Goal: Task Accomplishment & Management: Manage account settings

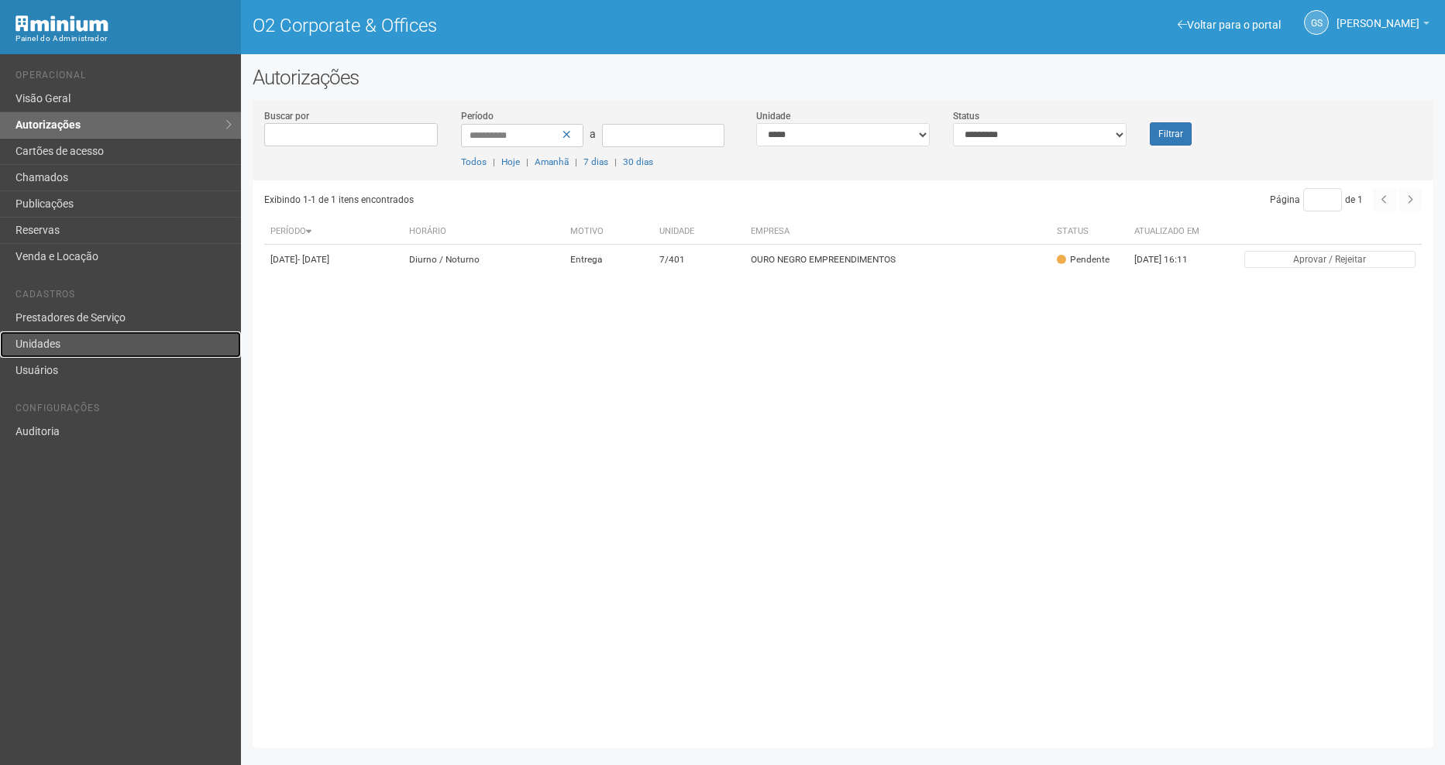
drag, startPoint x: 0, startPoint y: 0, endPoint x: 82, endPoint y: 344, distance: 353.6
click at [82, 344] on link "Unidades" at bounding box center [120, 345] width 241 height 26
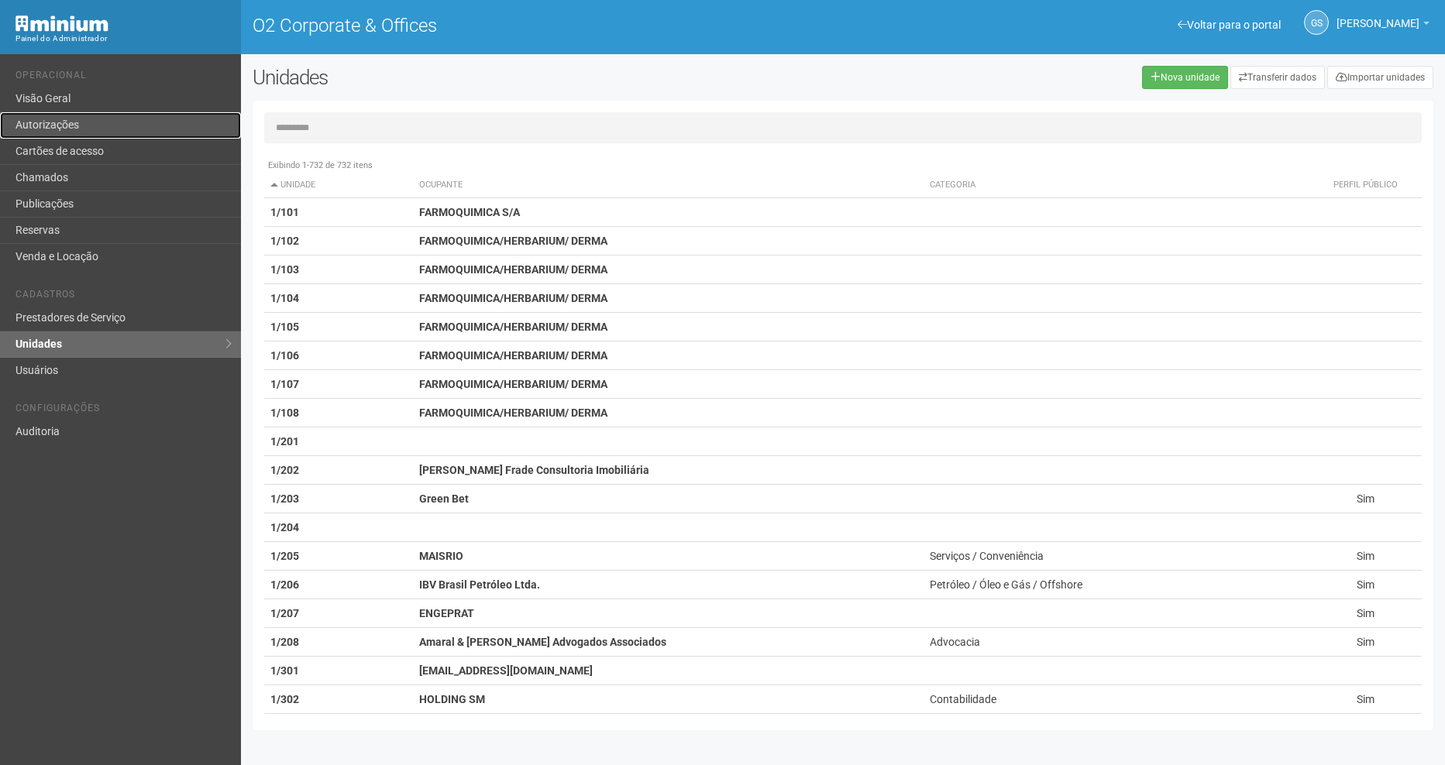
click at [129, 128] on link "Autorizações" at bounding box center [120, 125] width 241 height 26
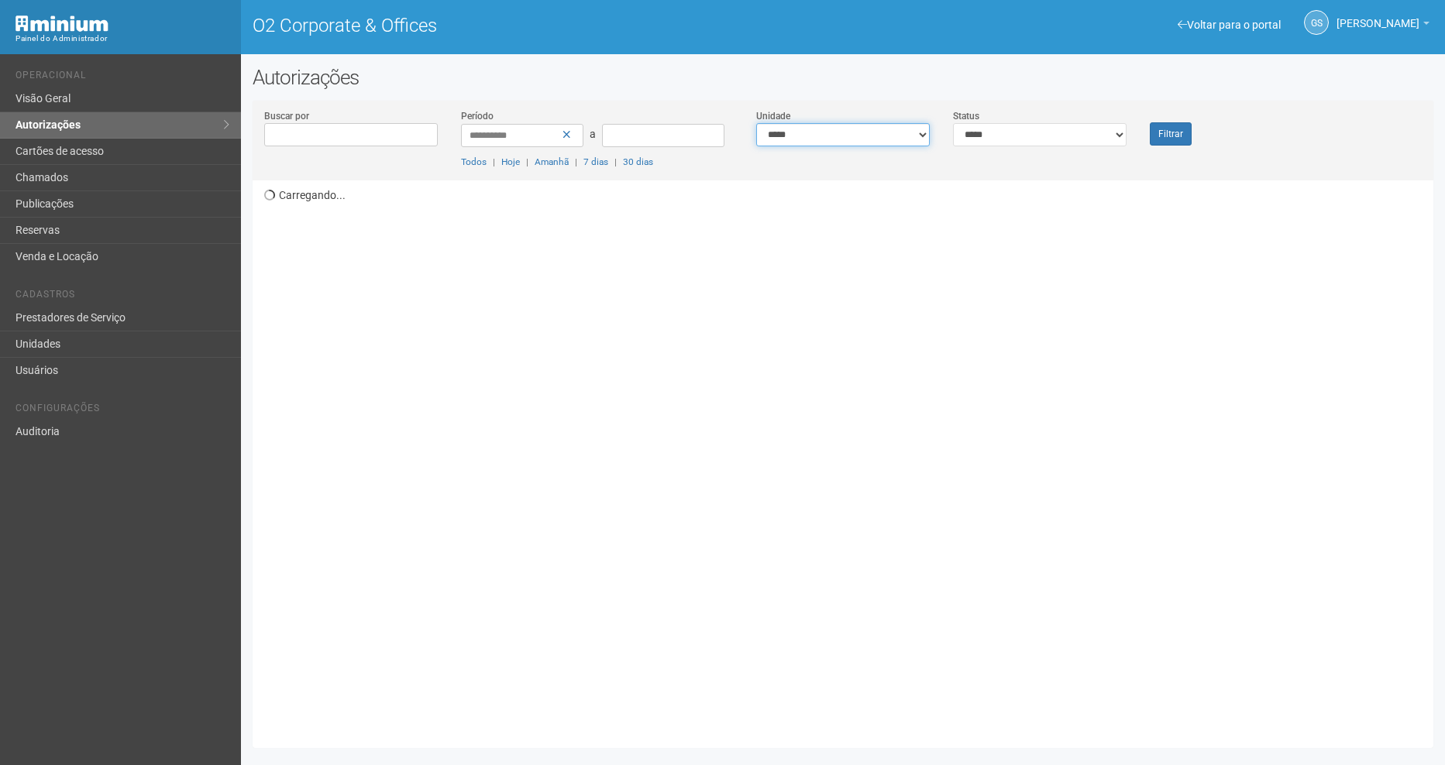
click at [866, 140] on select "**********" at bounding box center [842, 134] width 173 height 23
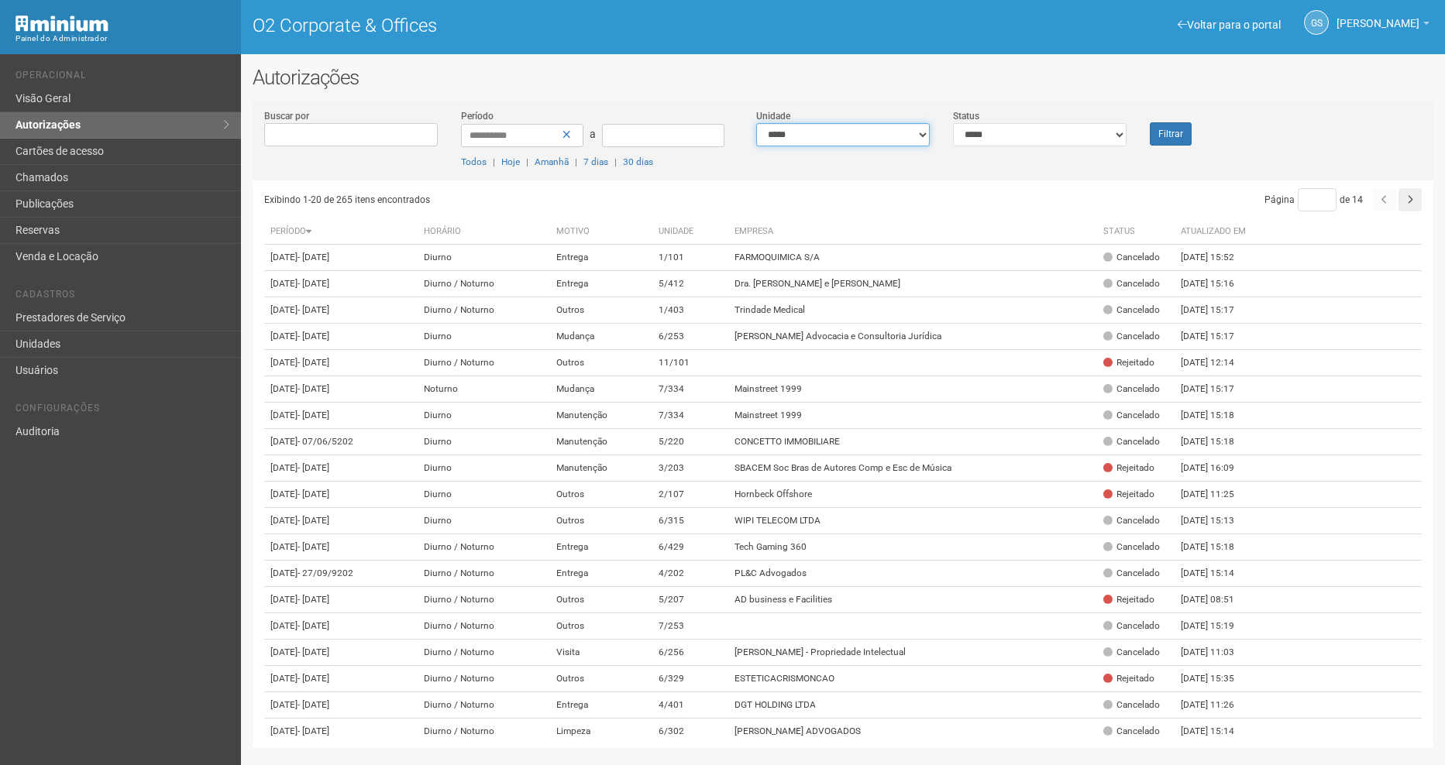
select select "**********"
click at [756, 123] on select "**********" at bounding box center [842, 134] width 173 height 23
click at [1186, 139] on button "Filtrar" at bounding box center [1170, 133] width 42 height 23
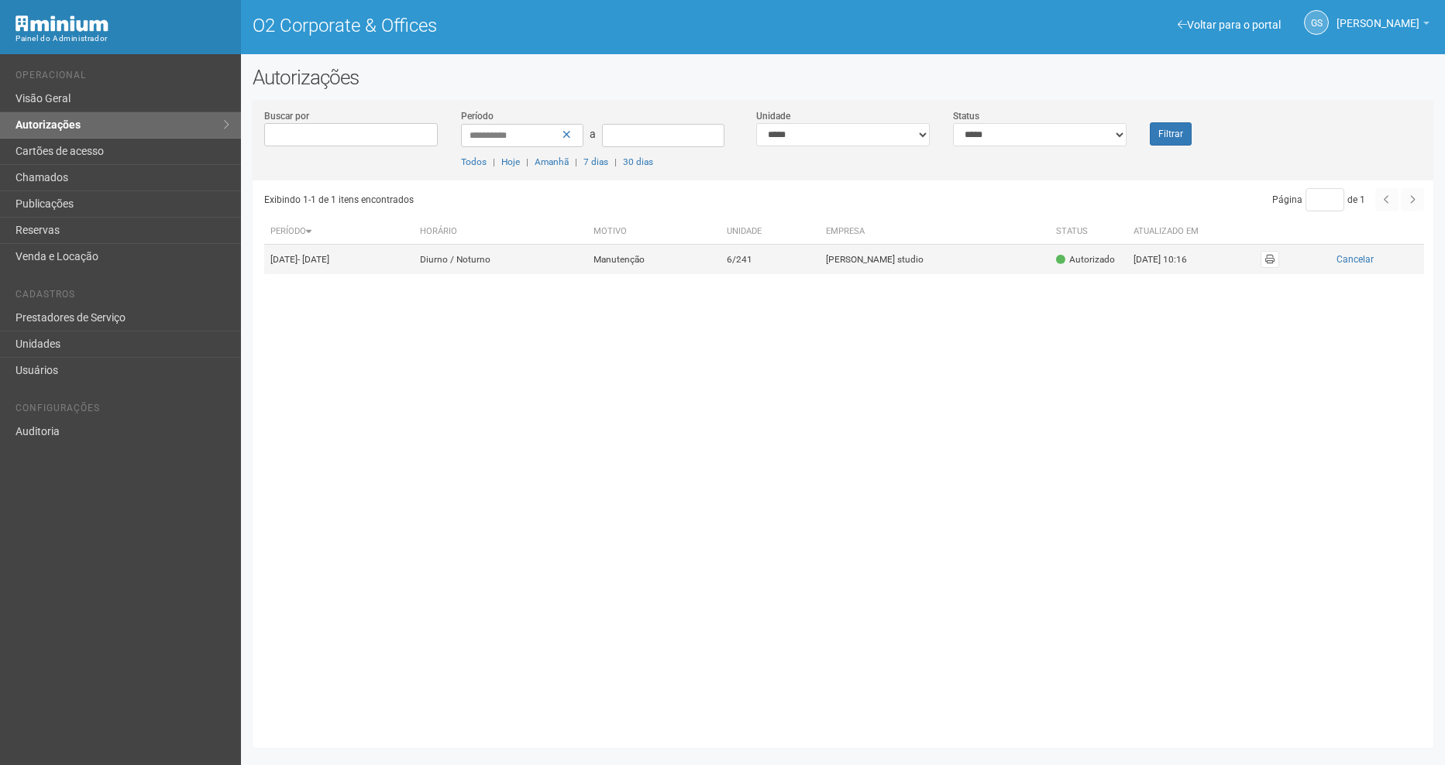
click at [720, 245] on td "Manutenção" at bounding box center [653, 260] width 133 height 30
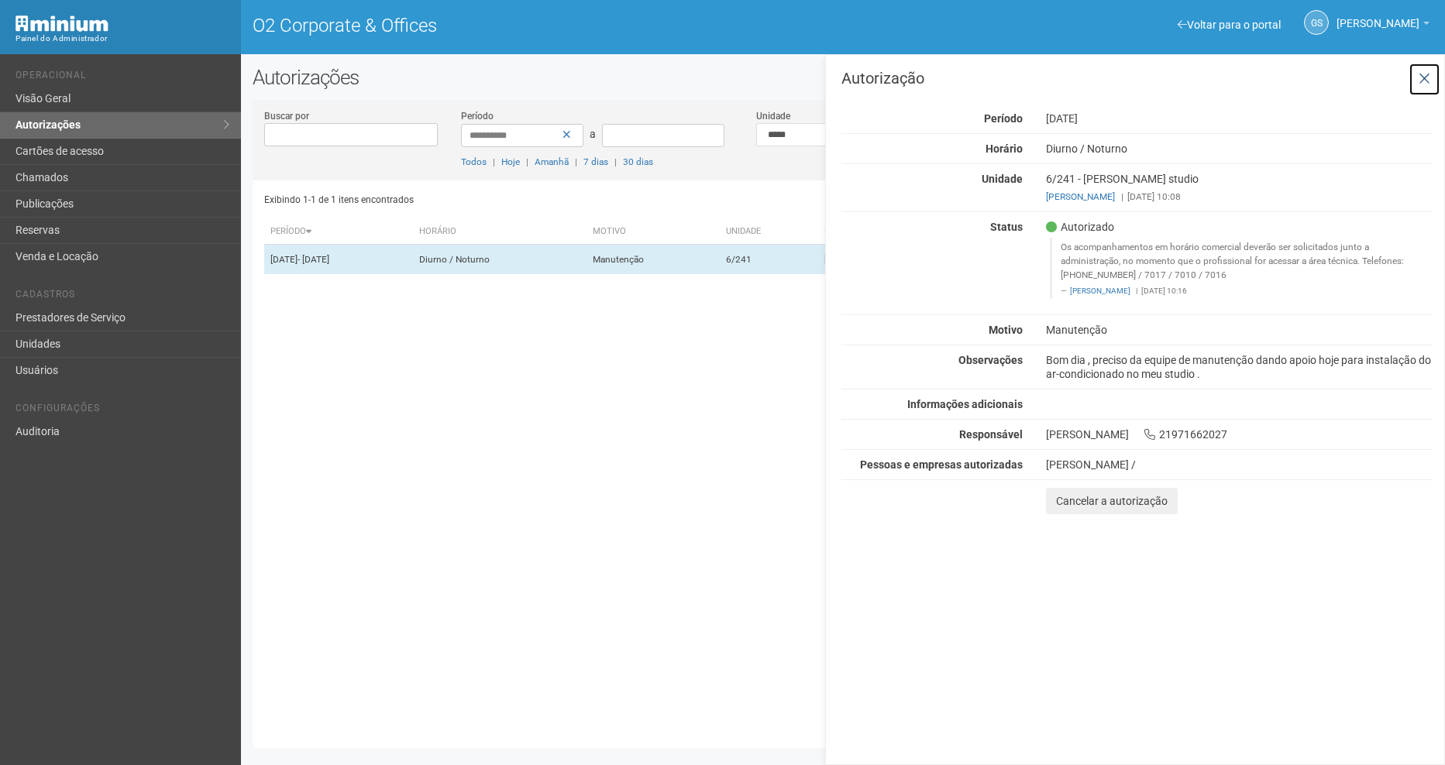
click at [1421, 81] on icon at bounding box center [1424, 78] width 12 height 15
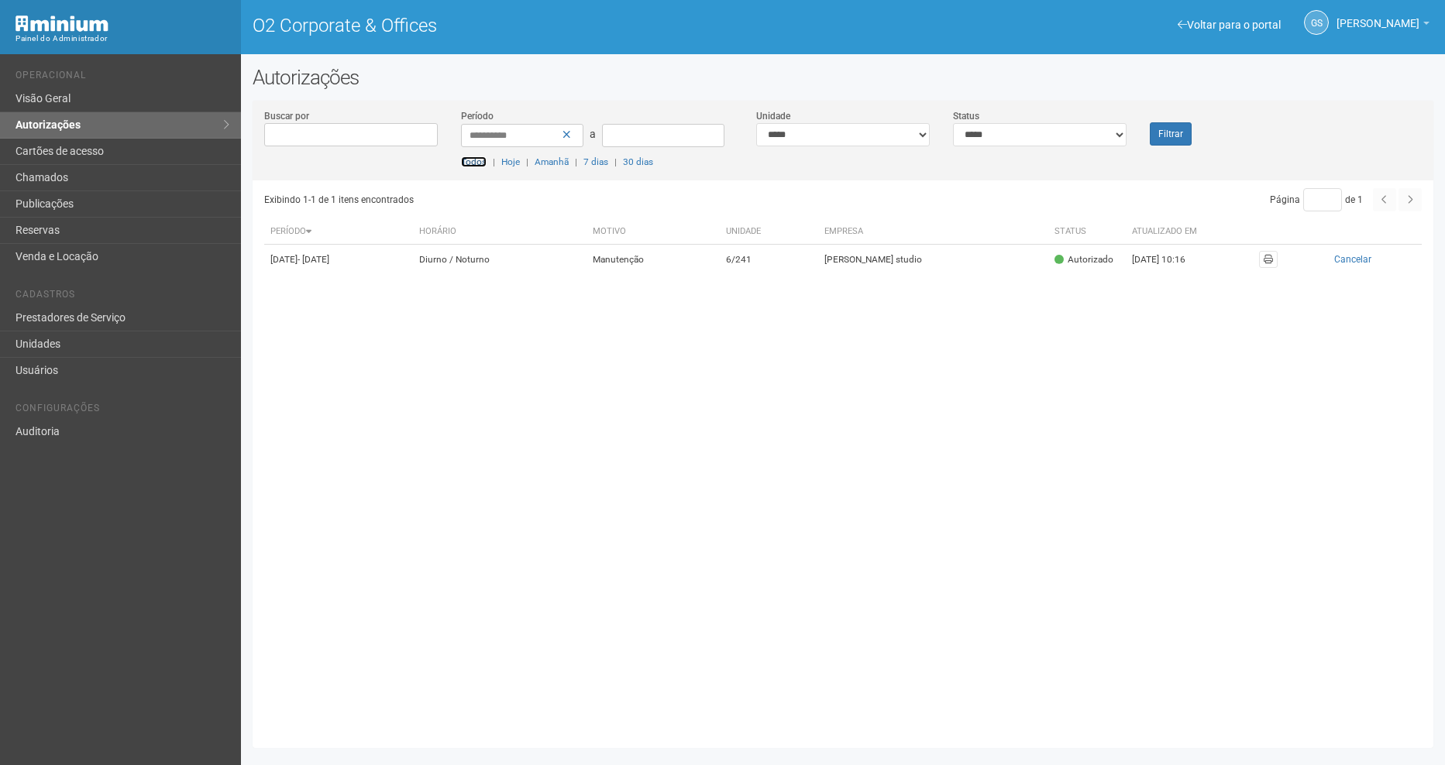
click at [484, 162] on link "Todos" at bounding box center [474, 161] width 26 height 11
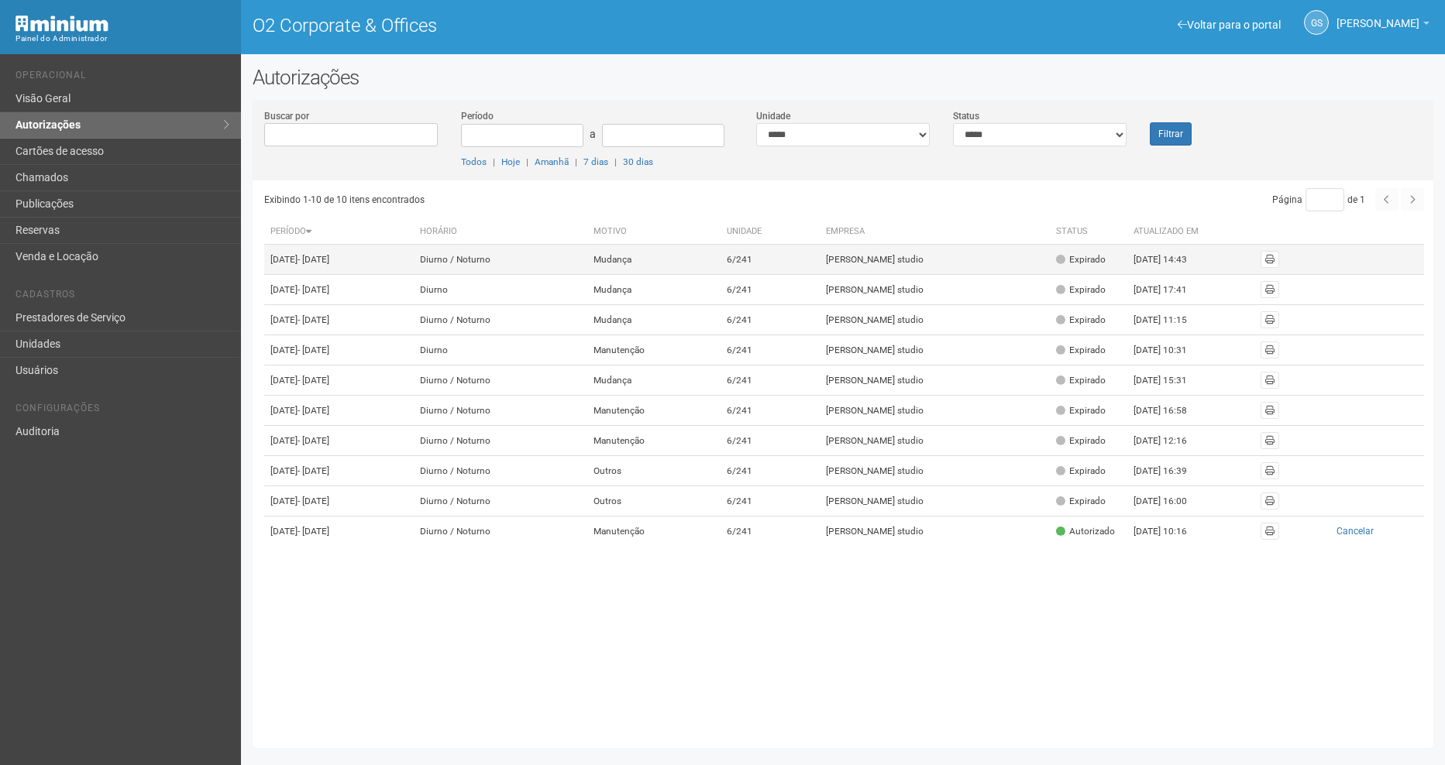
click at [819, 270] on td "6/241" at bounding box center [769, 260] width 99 height 30
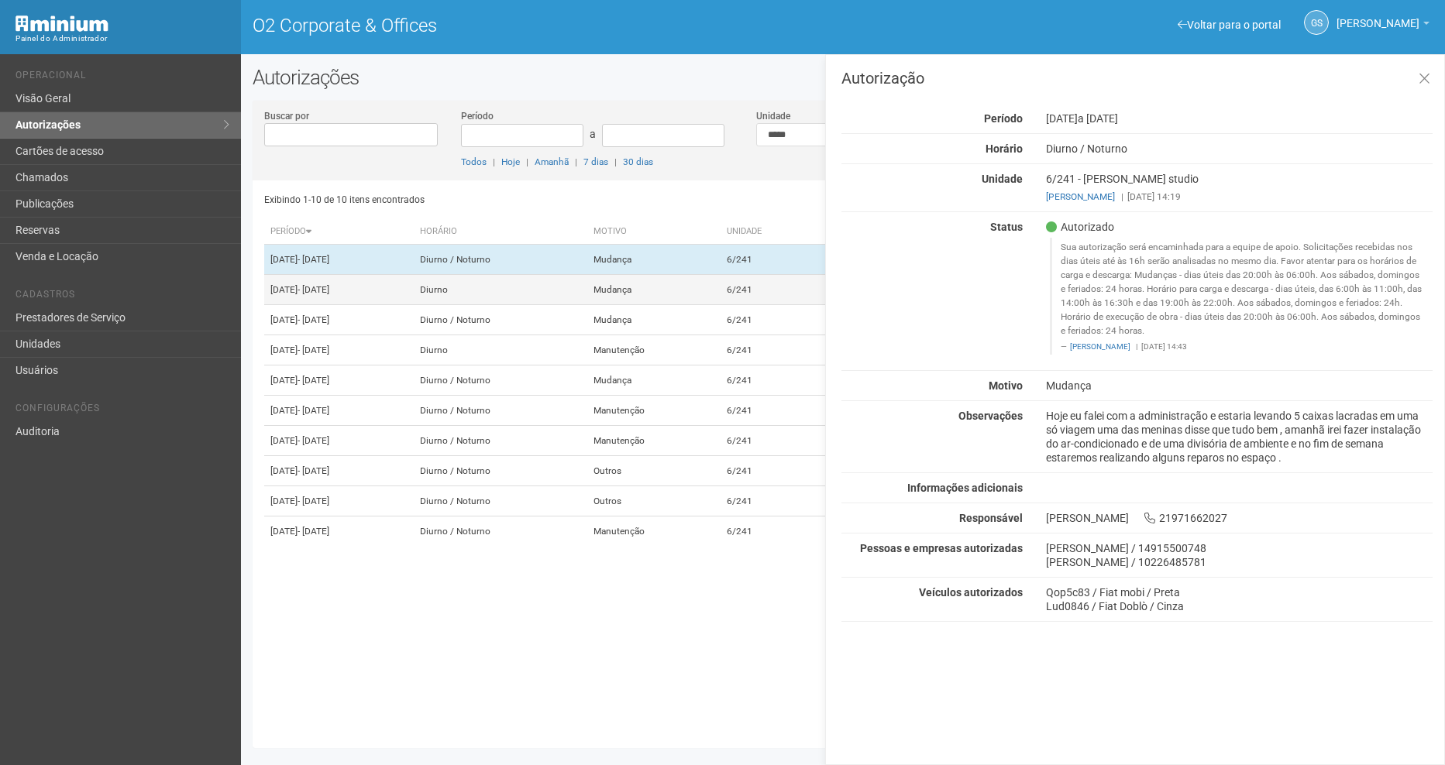
click at [805, 305] on td "6/241" at bounding box center [769, 290] width 99 height 30
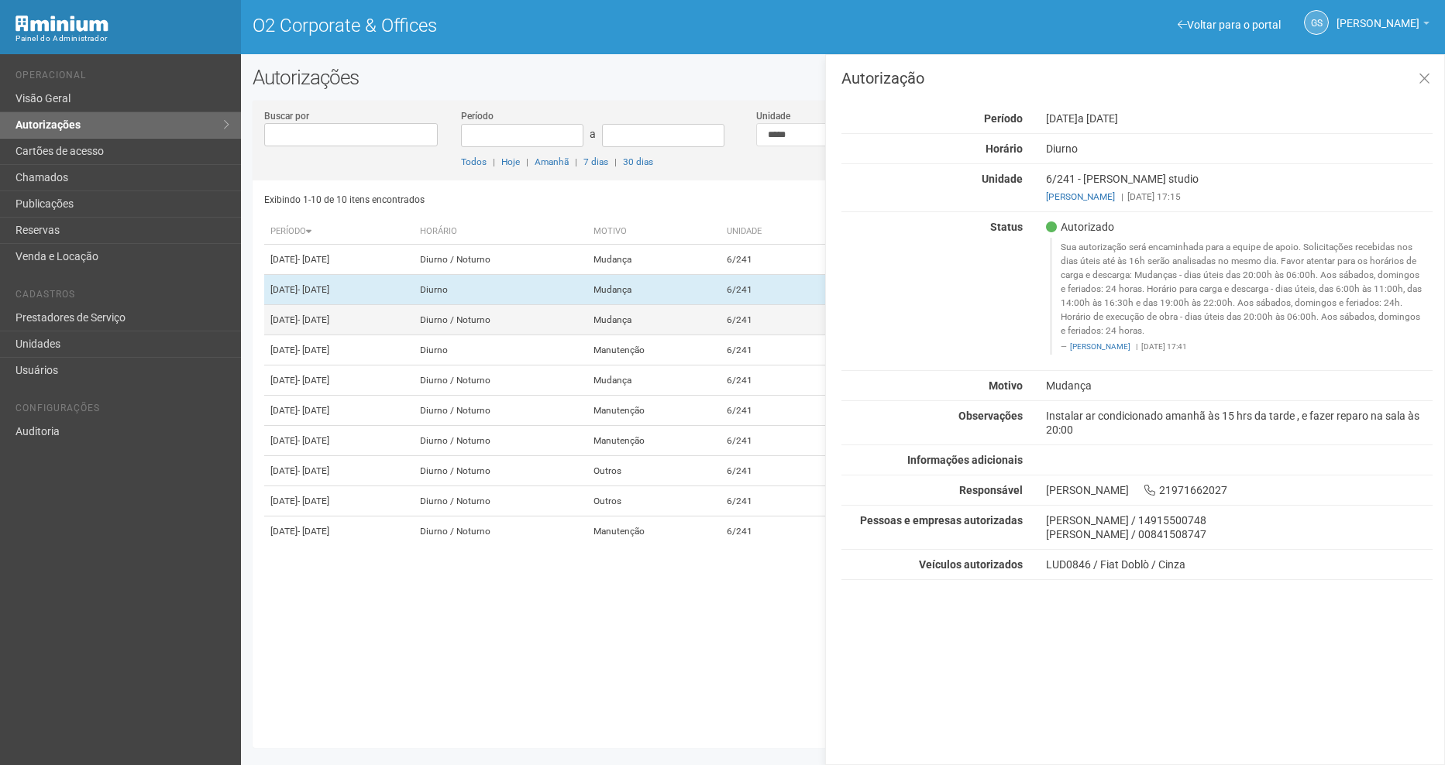
click at [809, 335] on td "6/241" at bounding box center [769, 320] width 99 height 30
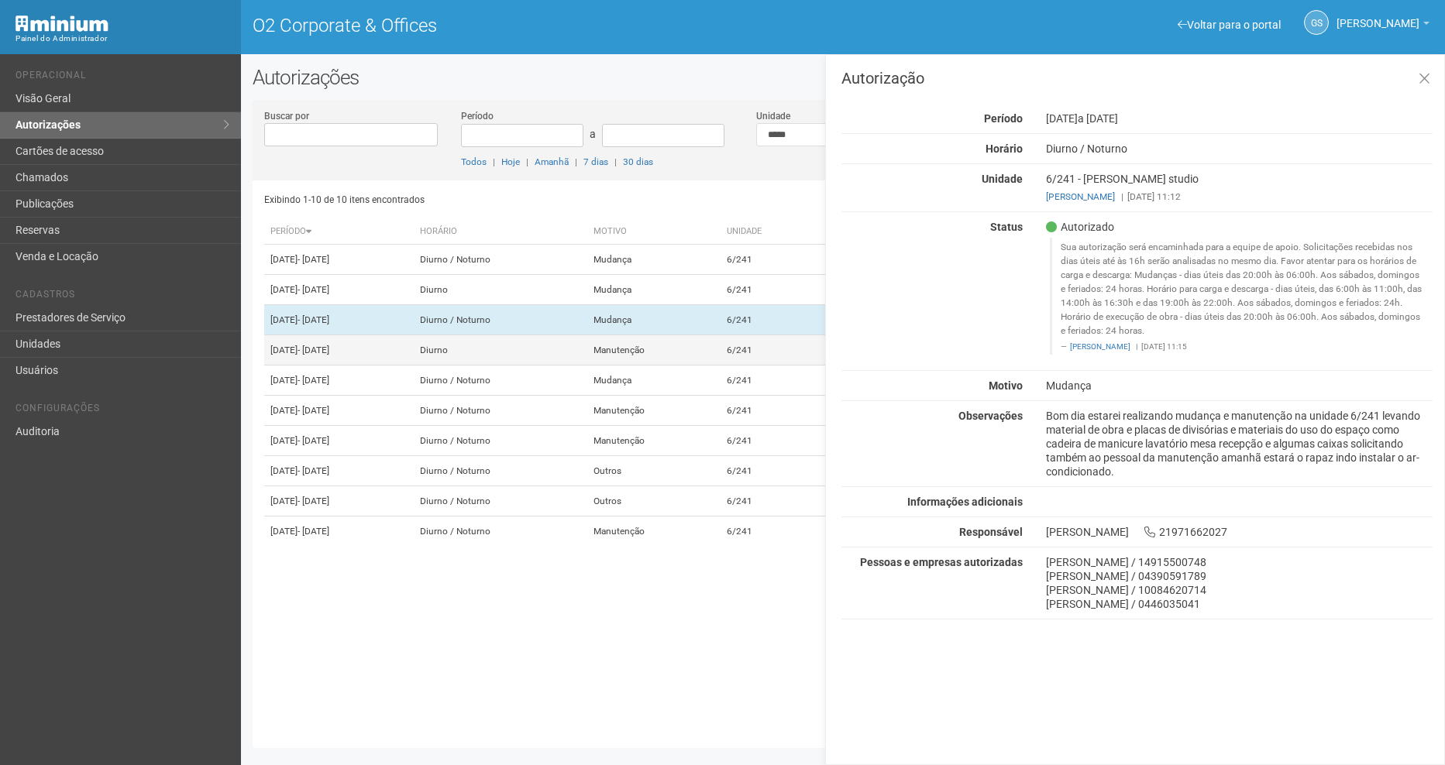
click at [809, 366] on td "6/241" at bounding box center [769, 350] width 99 height 30
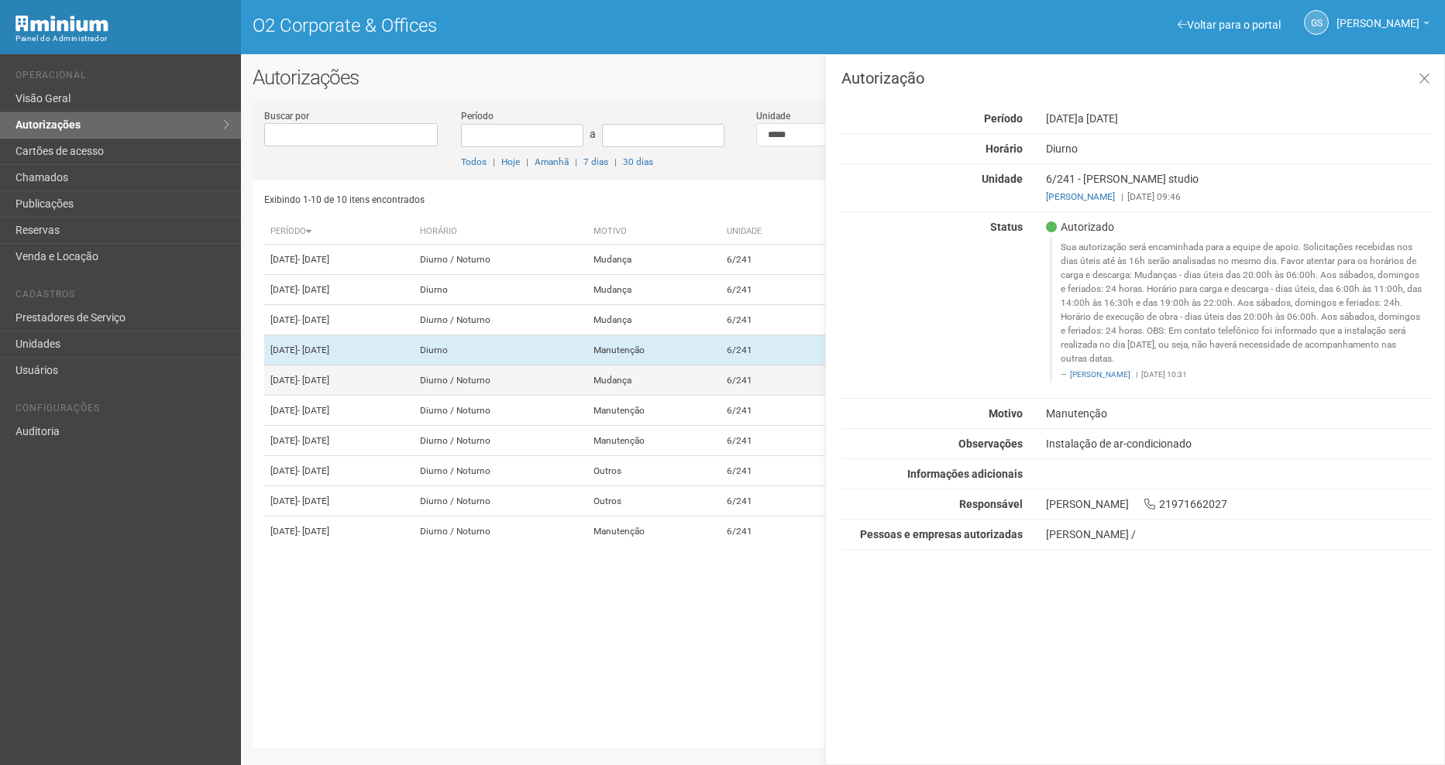
click at [720, 396] on td "Mudança" at bounding box center [653, 381] width 133 height 30
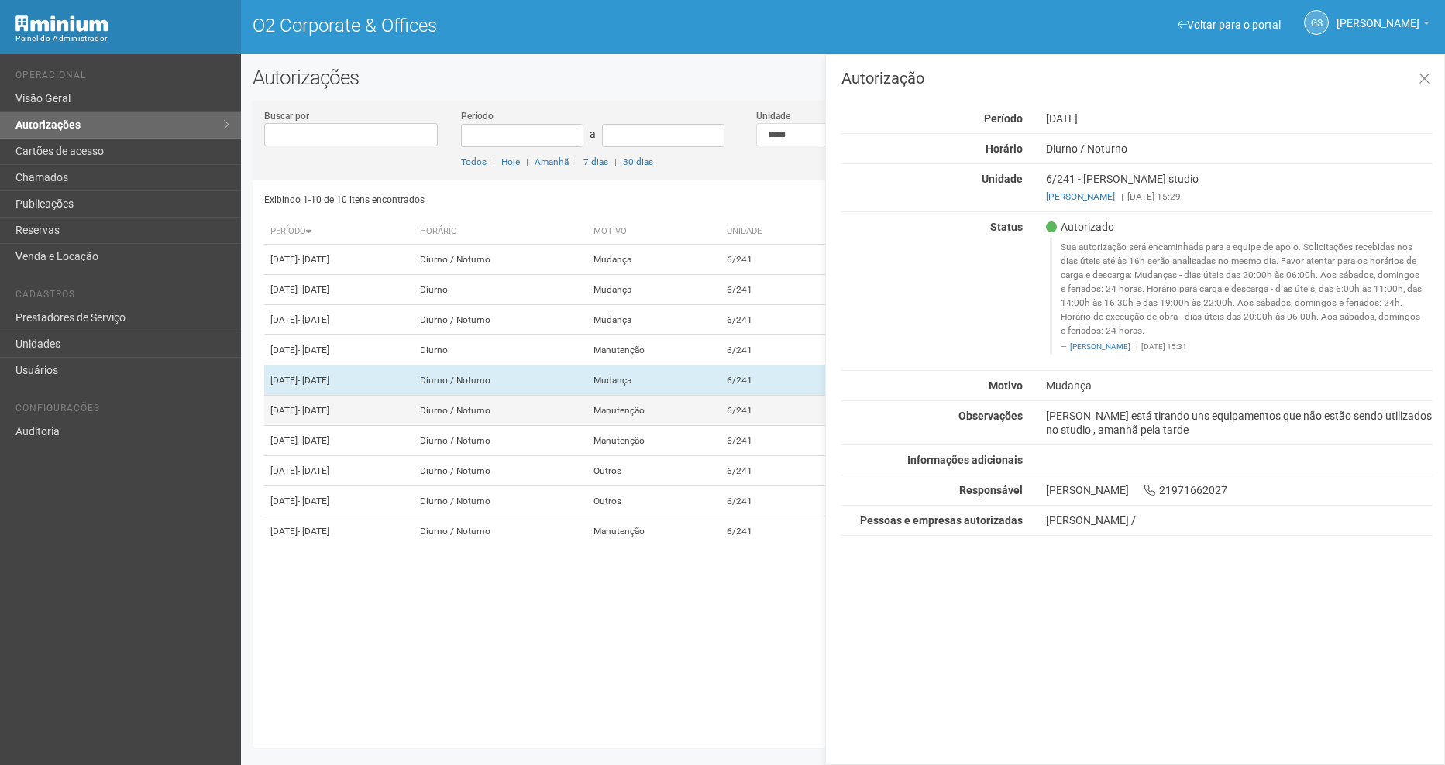
click at [720, 426] on td "Manutenção" at bounding box center [653, 411] width 133 height 30
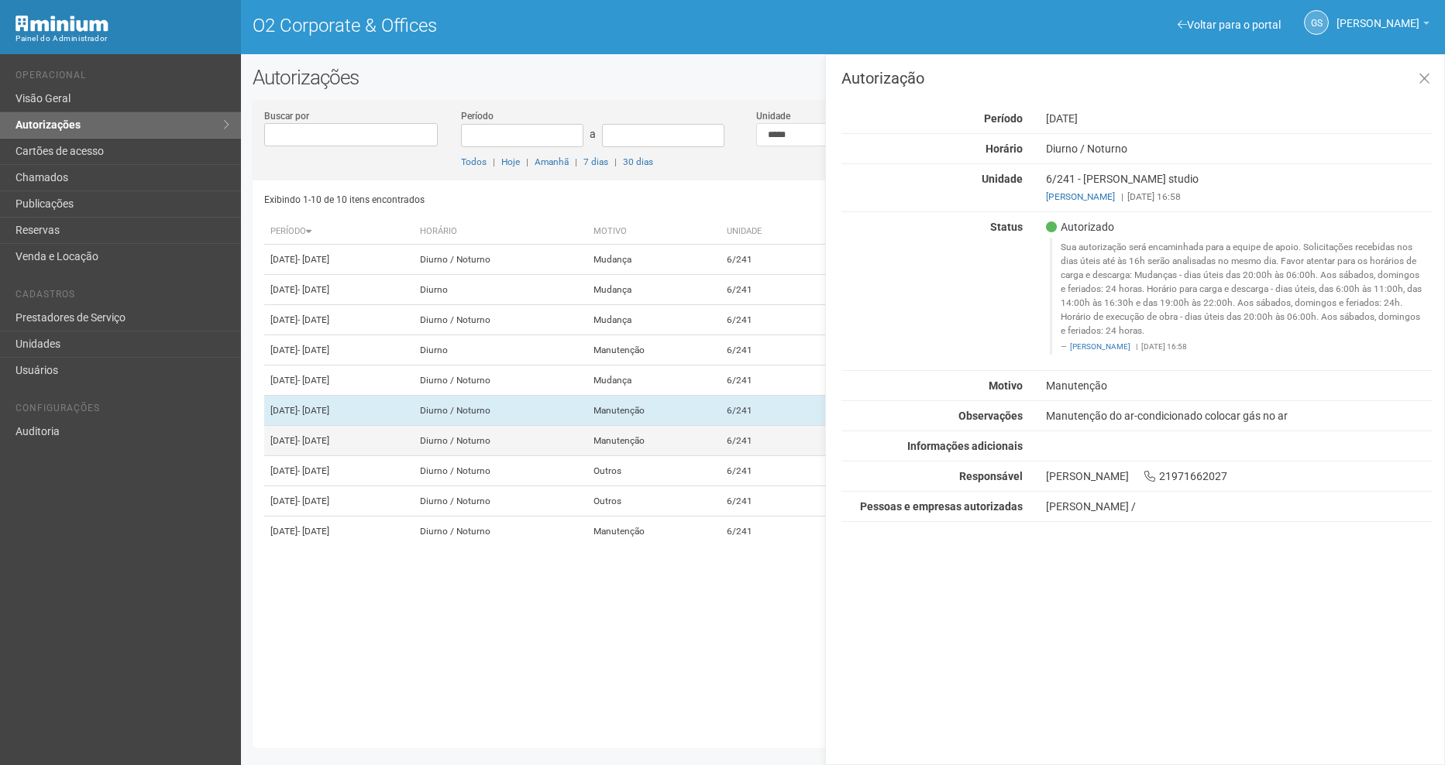
click at [720, 456] on td "Manutenção" at bounding box center [653, 441] width 133 height 30
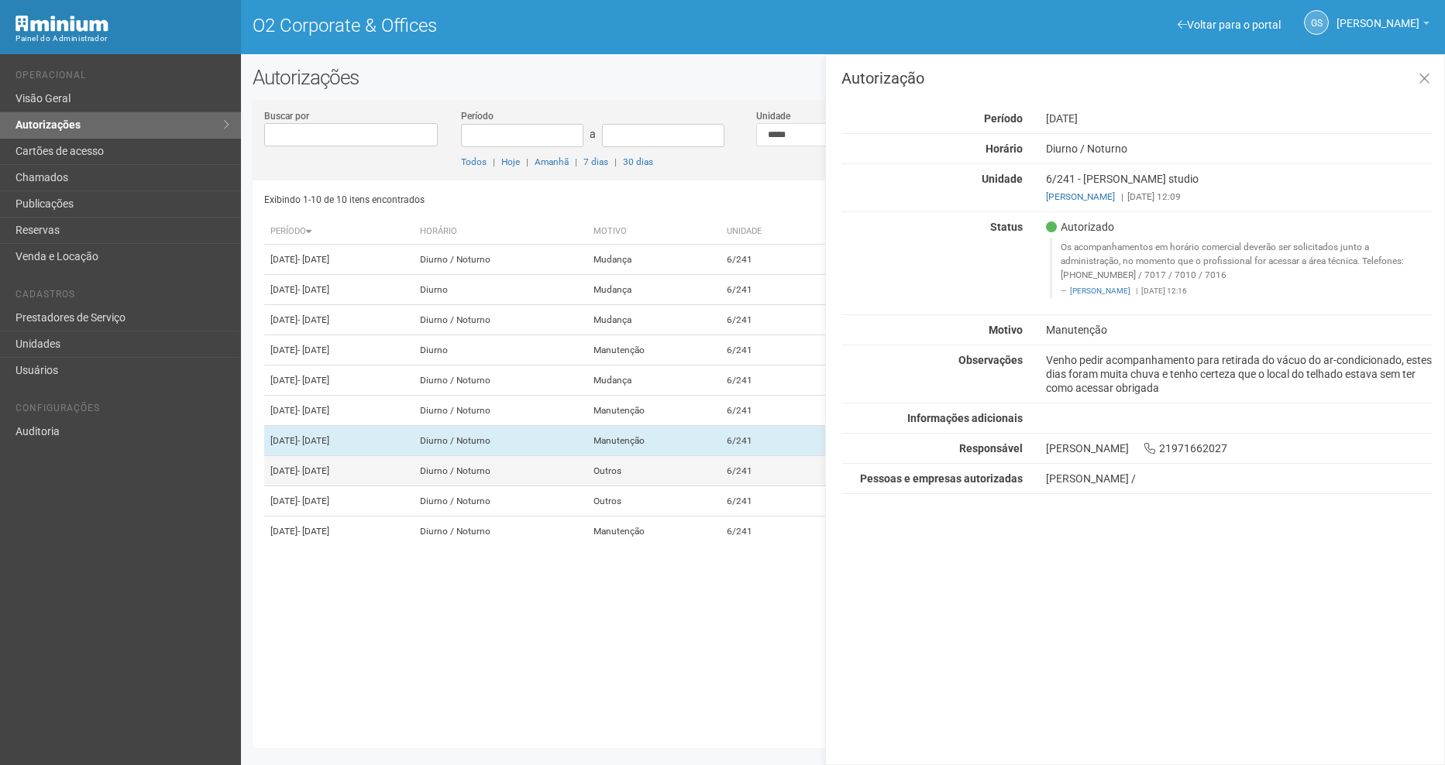
click at [720, 486] on td "Outros" at bounding box center [653, 471] width 133 height 30
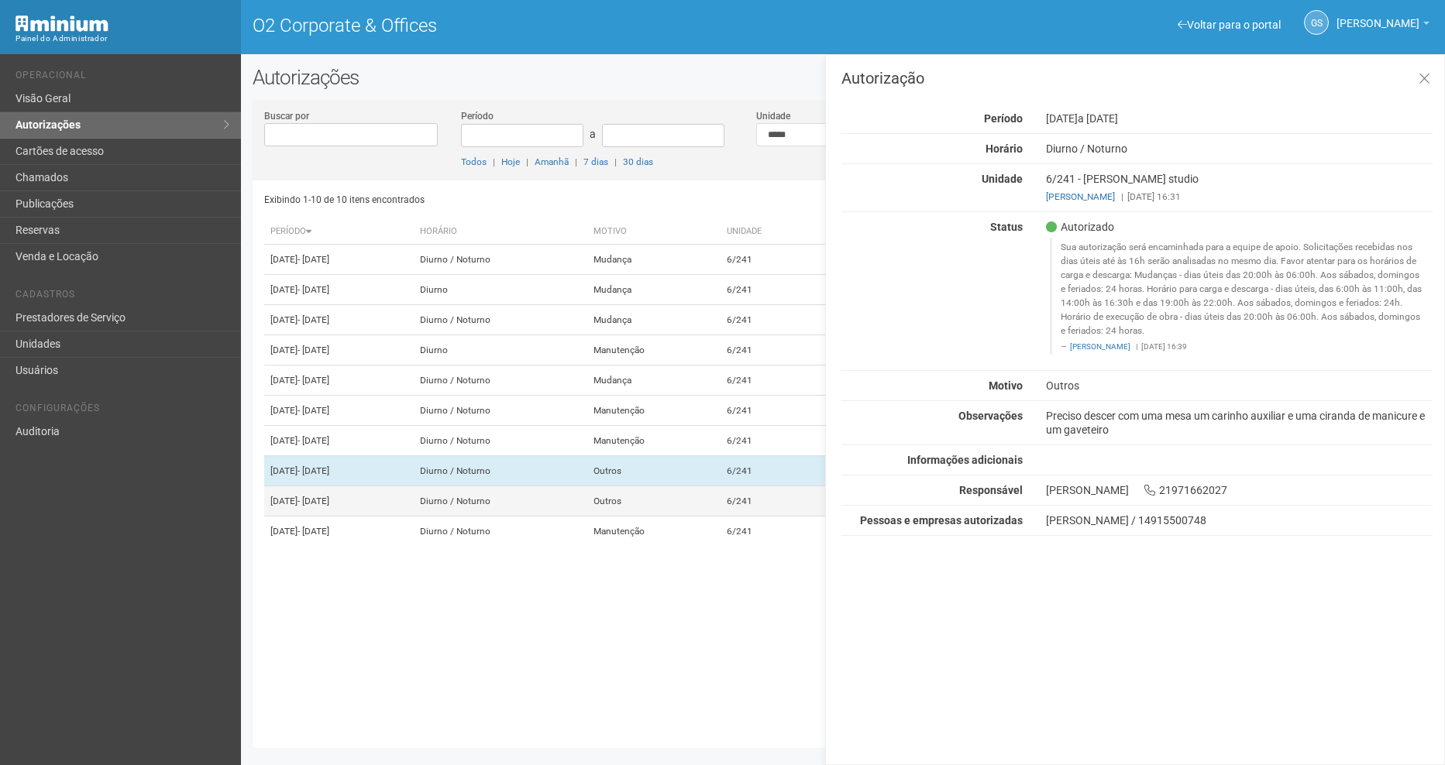
click at [720, 517] on td "Outros" at bounding box center [653, 501] width 133 height 30
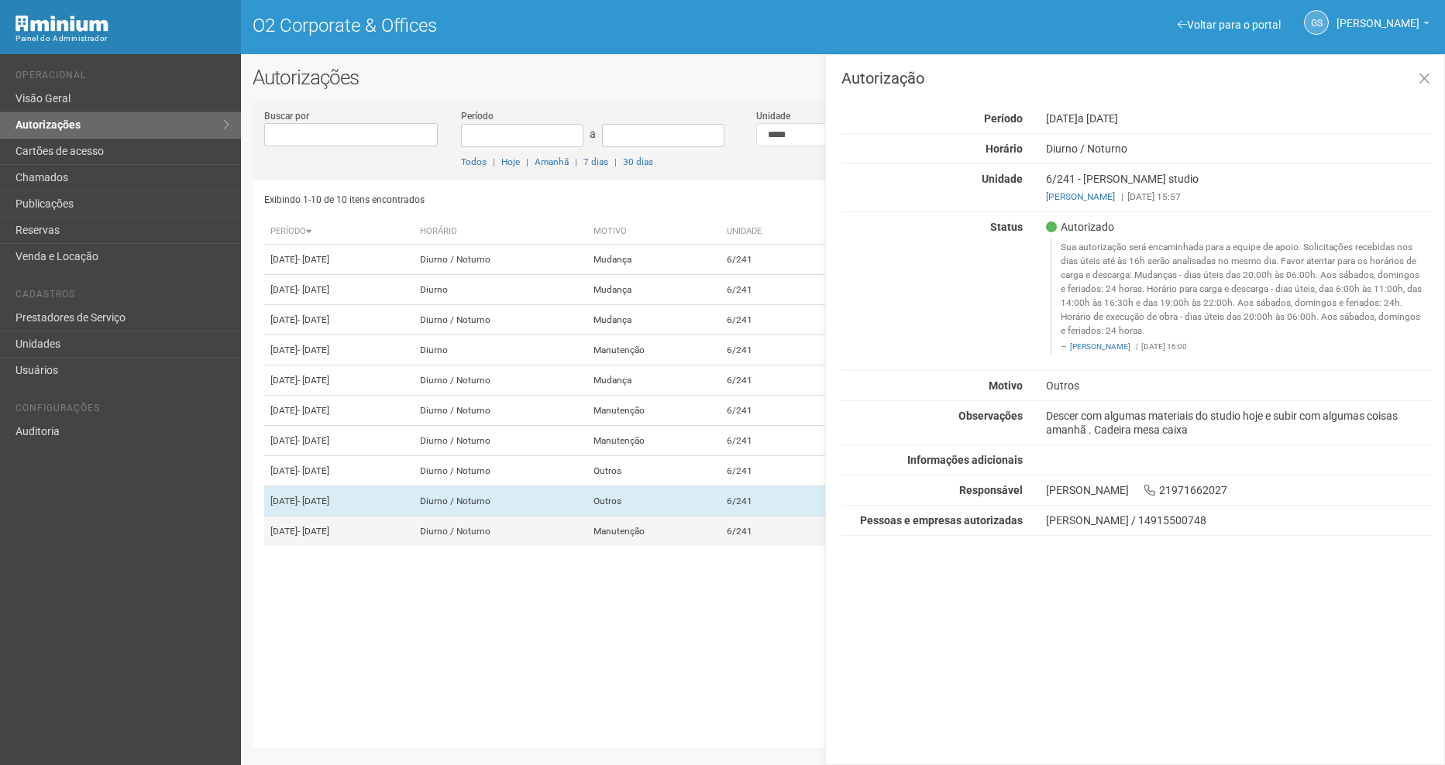
click at [720, 547] on td "Manutenção" at bounding box center [653, 532] width 133 height 30
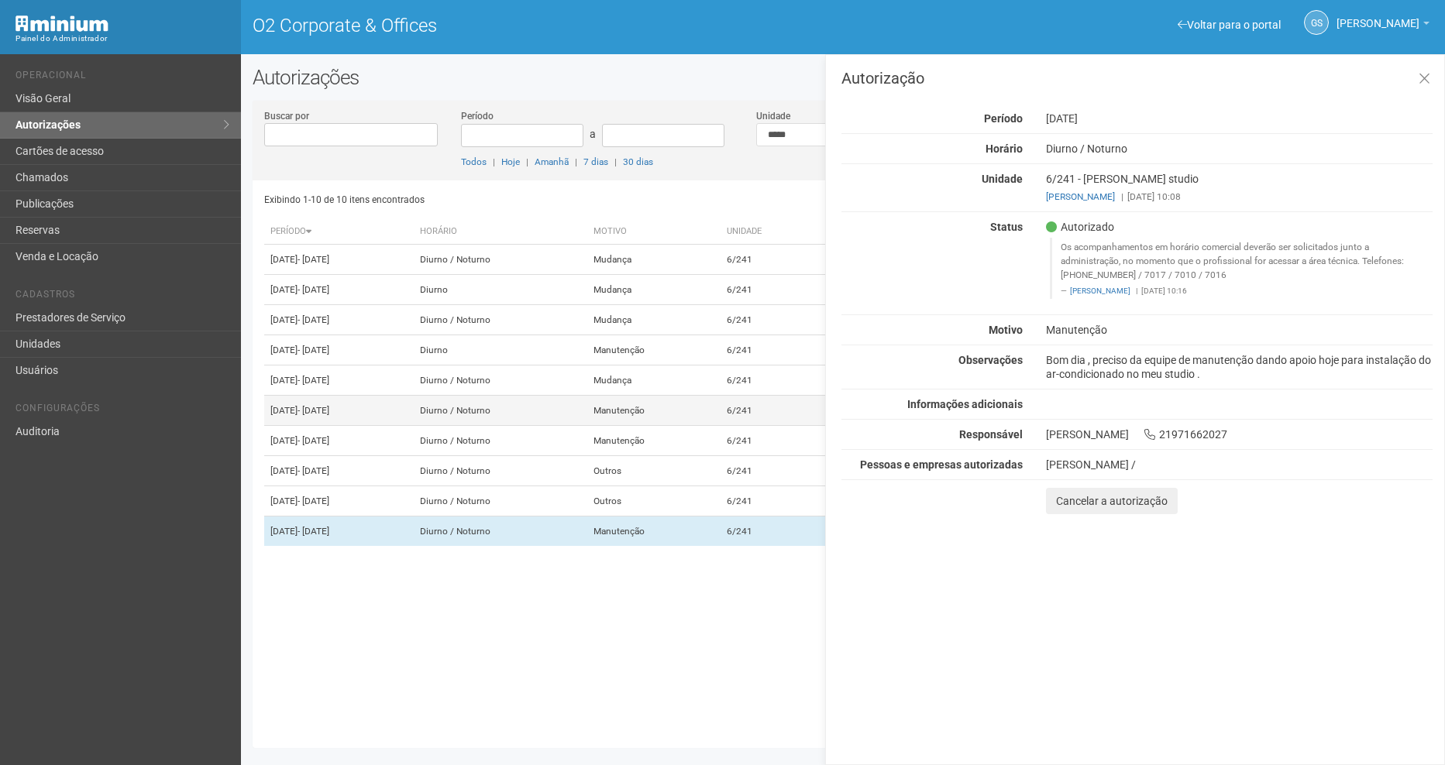
click at [720, 426] on td "Manutenção" at bounding box center [653, 411] width 133 height 30
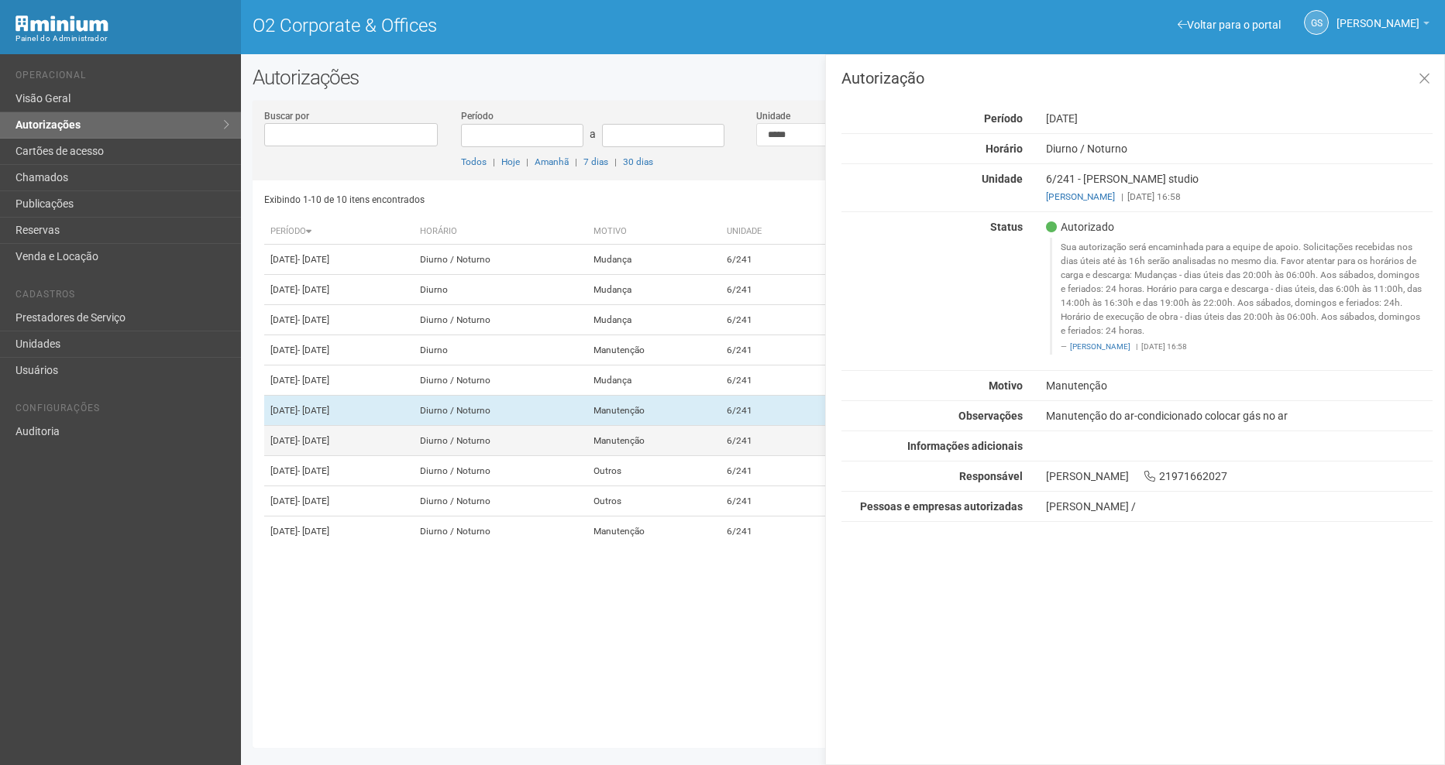
click at [720, 456] on td "Manutenção" at bounding box center [653, 441] width 133 height 30
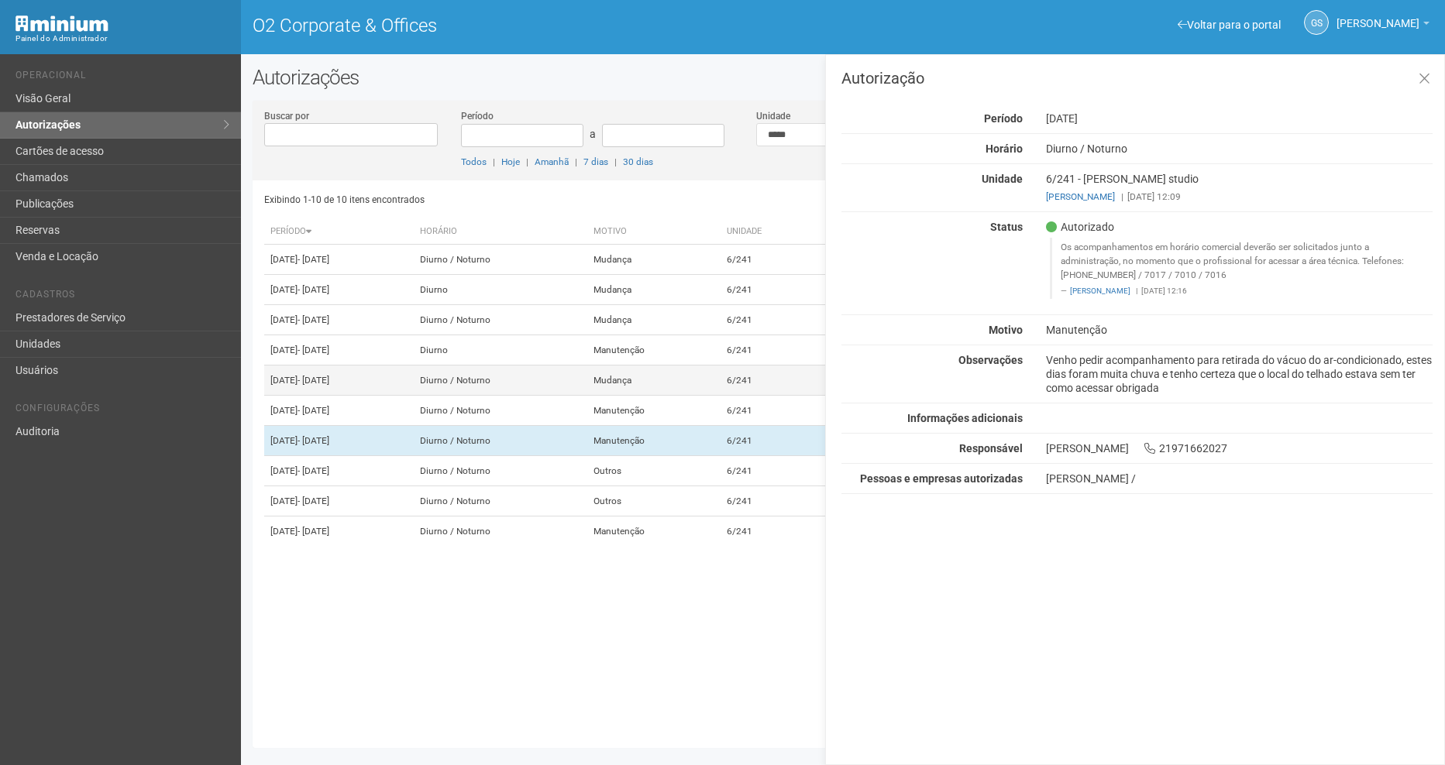
click at [719, 396] on td "Mudança" at bounding box center [653, 381] width 133 height 30
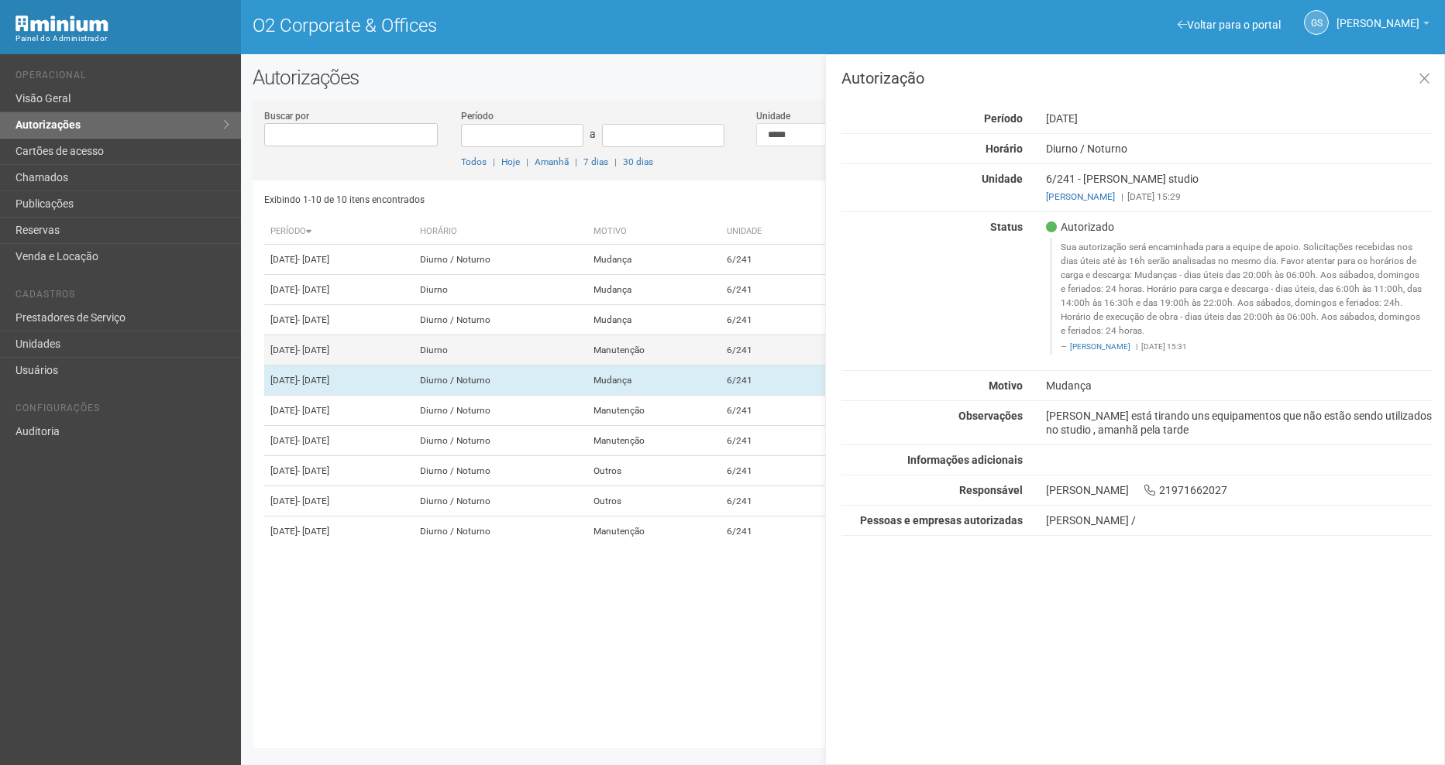
click at [720, 366] on td "Manutenção" at bounding box center [653, 350] width 133 height 30
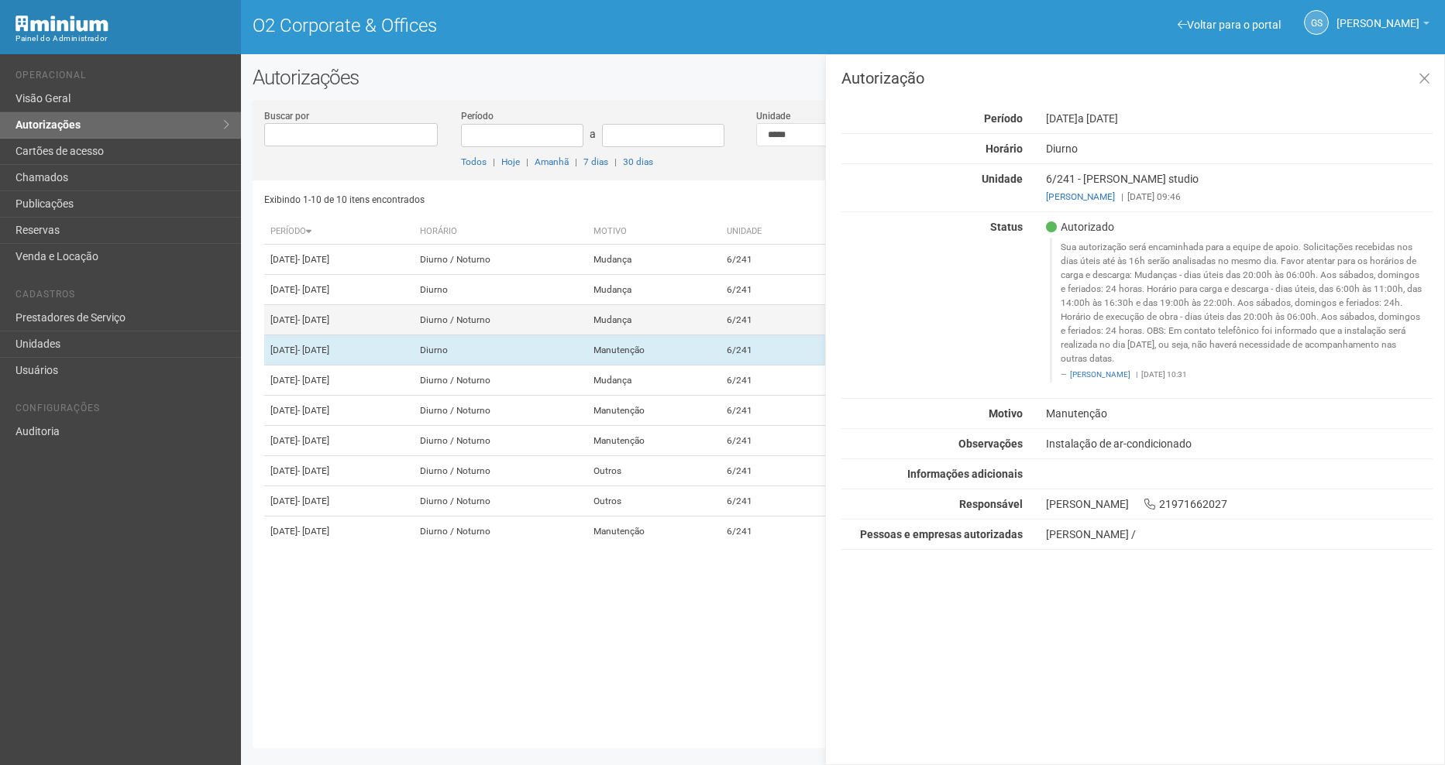
click at [720, 335] on td "Mudança" at bounding box center [653, 320] width 133 height 30
